Goal: Transaction & Acquisition: Purchase product/service

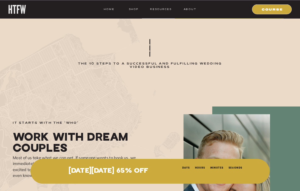
scroll to position [1194, 0]
click at [80, 176] on p "BLACK FRIDAY 65% OFF" at bounding box center [108, 172] width 133 height 8
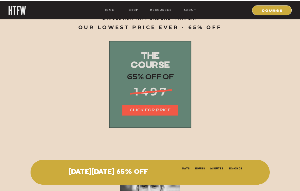
scroll to position [6163, 0]
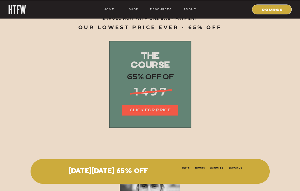
click at [131, 112] on nav "CLICK FOR PRICE" at bounding box center [150, 111] width 56 height 6
click at [263, 12] on div at bounding box center [272, 9] width 40 height 10
click at [255, 10] on div at bounding box center [272, 9] width 40 height 10
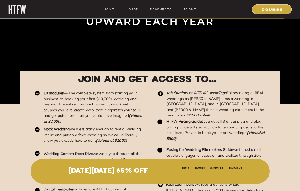
scroll to position [5921, 0]
click at [262, 12] on div at bounding box center [272, 9] width 40 height 10
click at [263, 11] on nav "COURSE" at bounding box center [272, 9] width 34 height 4
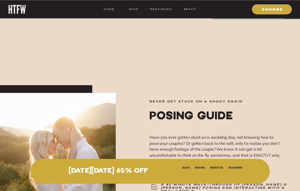
scroll to position [5323, 0]
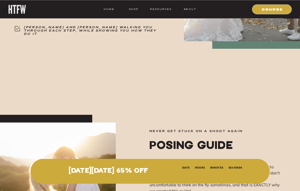
click at [266, 7] on nav "COURSE" at bounding box center [272, 9] width 34 height 4
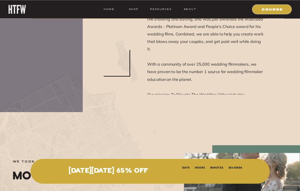
scroll to position [5052, 0]
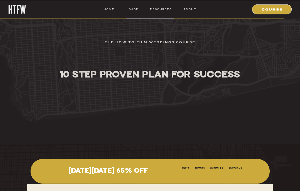
scroll to position [4493, 0]
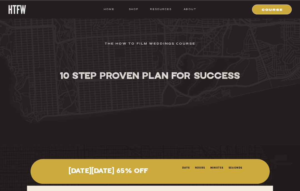
click at [134, 8] on nav "shop" at bounding box center [134, 9] width 20 height 4
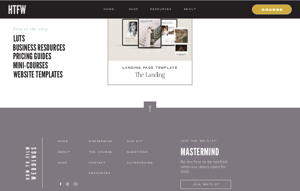
scroll to position [1630, 0]
